Goal: Feedback & Contribution: Leave review/rating

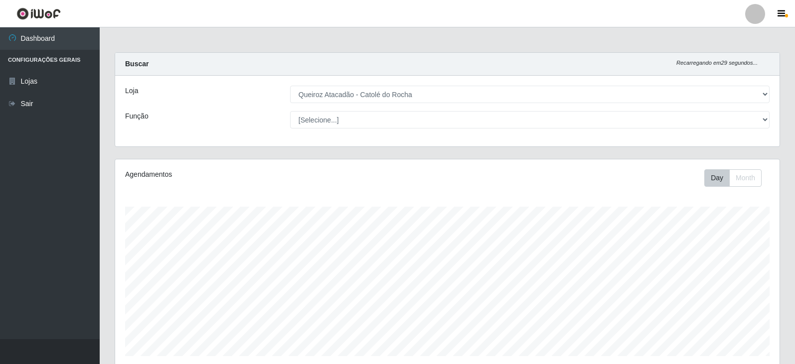
select select "500"
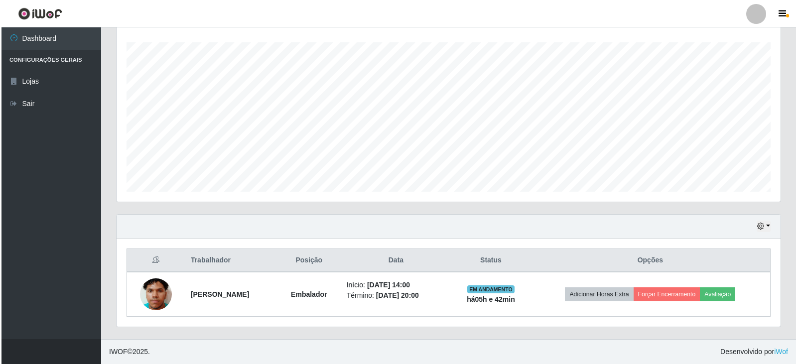
scroll to position [207, 664]
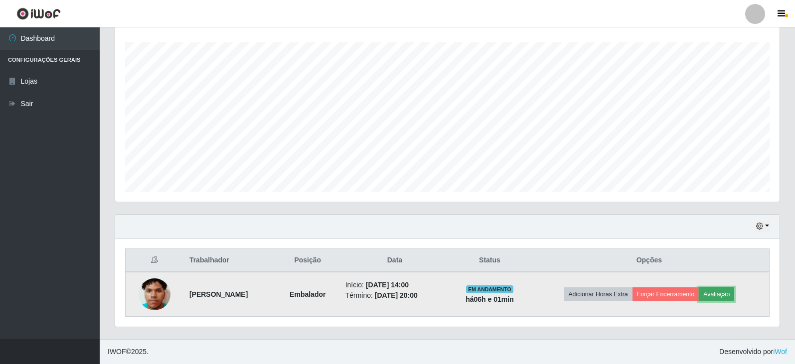
click at [722, 295] on button "Avaliação" at bounding box center [716, 295] width 35 height 14
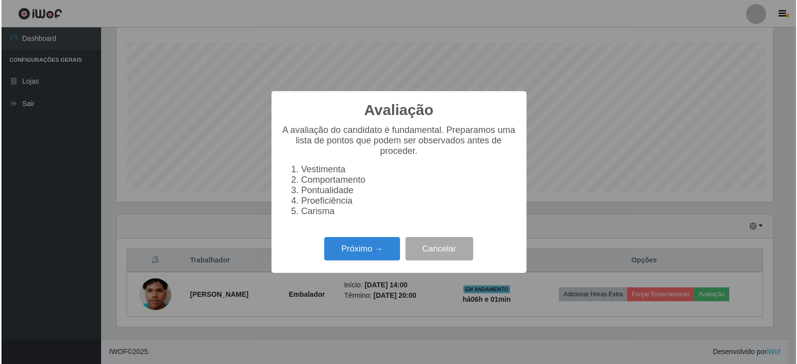
scroll to position [207, 659]
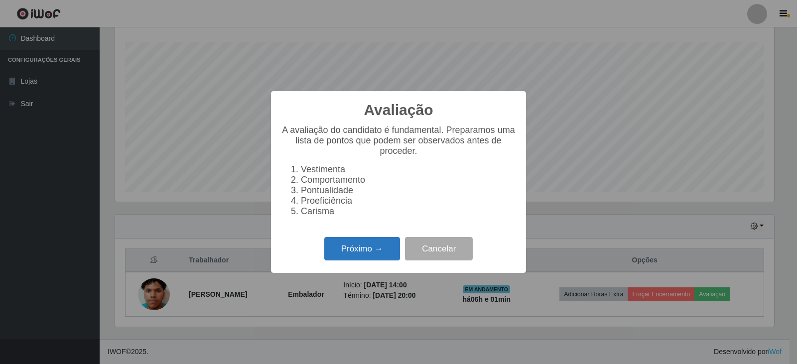
click at [373, 254] on button "Próximo →" at bounding box center [362, 248] width 76 height 23
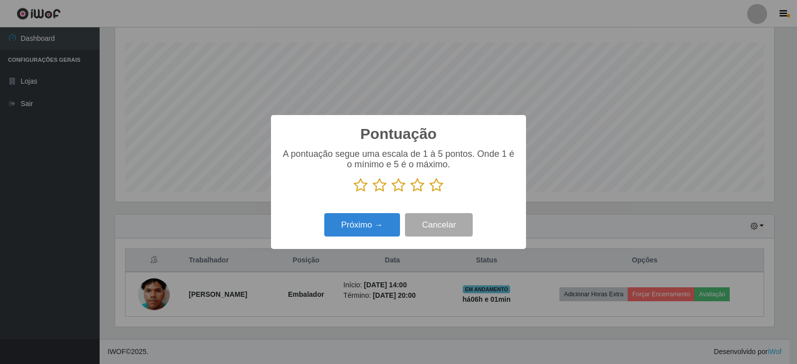
click at [415, 186] on icon at bounding box center [418, 185] width 14 height 15
click at [411, 193] on input "radio" at bounding box center [411, 193] width 0 height 0
click at [381, 232] on button "Próximo →" at bounding box center [362, 224] width 76 height 23
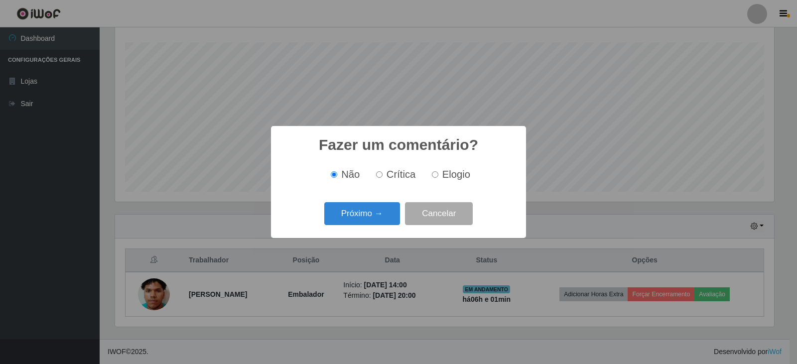
click at [435, 174] on input "Elogio" at bounding box center [435, 174] width 6 height 6
radio input "true"
click at [356, 207] on button "Próximo →" at bounding box center [362, 213] width 76 height 23
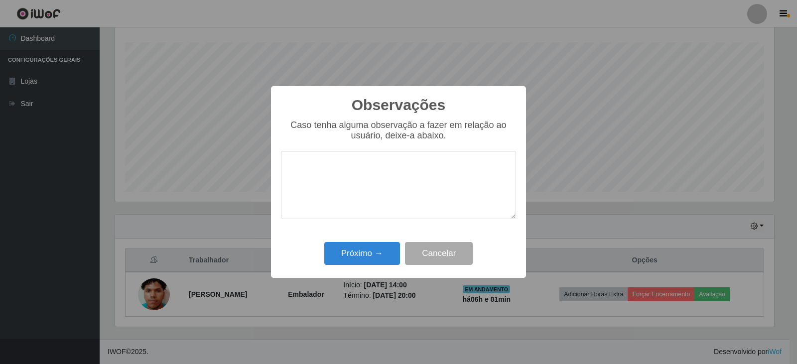
click at [356, 190] on textarea at bounding box center [398, 185] width 235 height 68
click at [332, 171] on textarea "bom desepenho" at bounding box center [398, 185] width 235 height 68
type textarea "bom desempenho"
click at [382, 255] on button "Próximo →" at bounding box center [362, 253] width 76 height 23
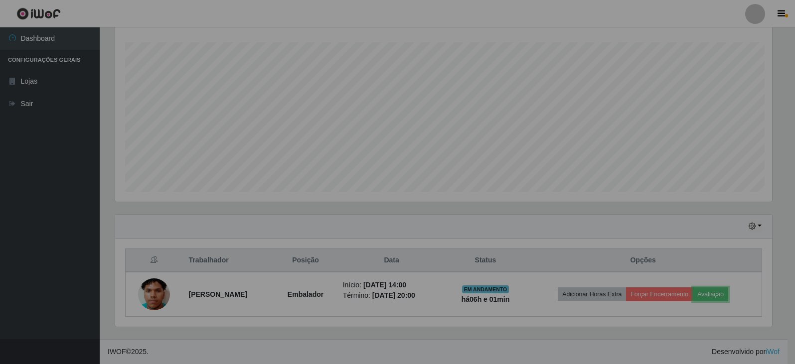
scroll to position [207, 664]
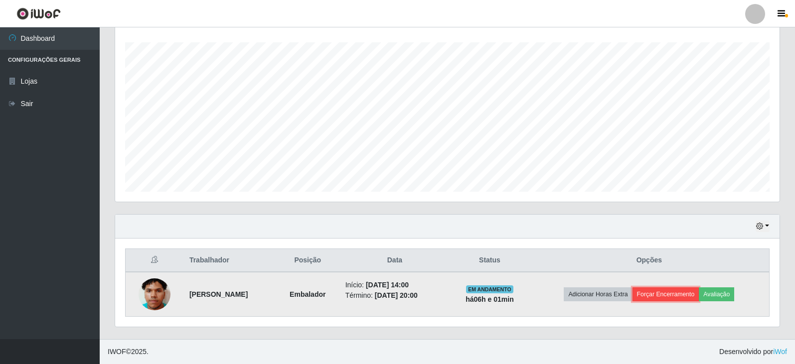
click at [678, 297] on button "Forçar Encerramento" at bounding box center [665, 295] width 67 height 14
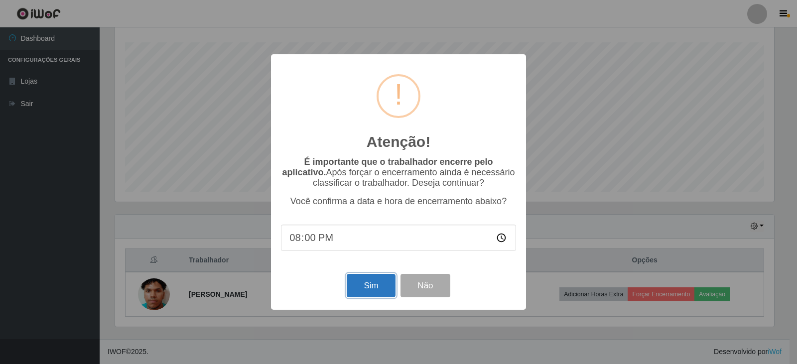
click at [356, 286] on button "Sim" at bounding box center [371, 285] width 48 height 23
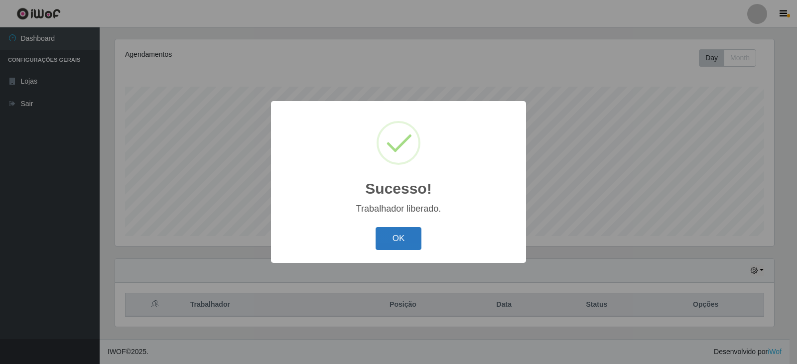
click at [406, 250] on button "OK" at bounding box center [399, 238] width 46 height 23
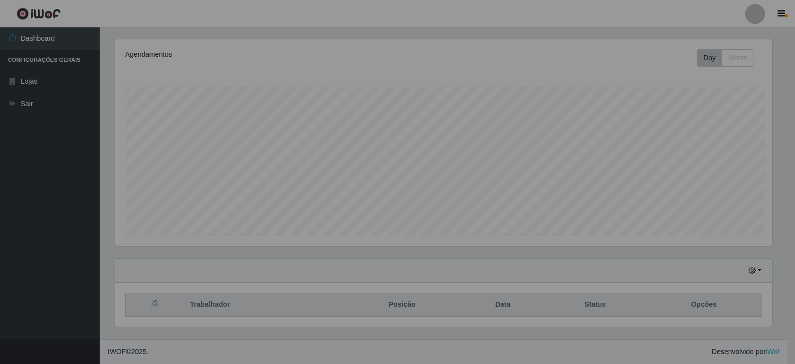
scroll to position [207, 664]
